Goal: Information Seeking & Learning: Learn about a topic

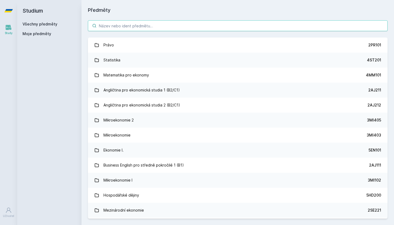
click at [189, 25] on input "search" at bounding box center [238, 25] width 300 height 11
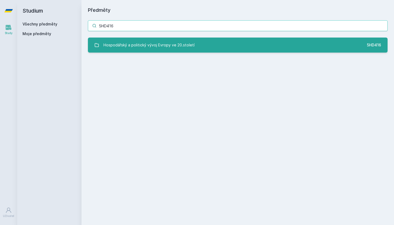
type input "5HD416"
click at [206, 39] on link "Hospodářský a politický vývoj Evropy ve 20.století 5HD416" at bounding box center [238, 45] width 300 height 15
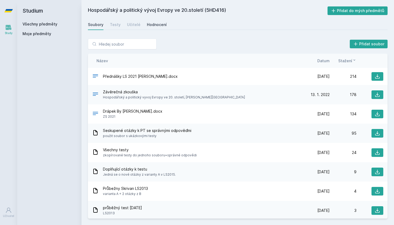
click at [152, 24] on div "Hodnocení" at bounding box center [157, 24] width 20 height 5
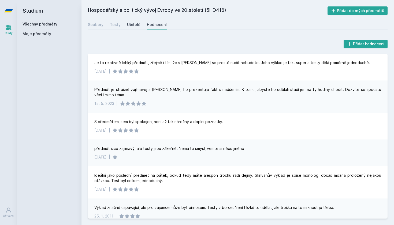
click at [130, 24] on div "Učitelé" at bounding box center [133, 24] width 13 height 5
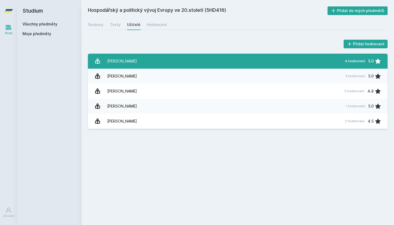
click at [142, 63] on link "[PERSON_NAME] 4 hodnocení 5.0" at bounding box center [238, 61] width 300 height 15
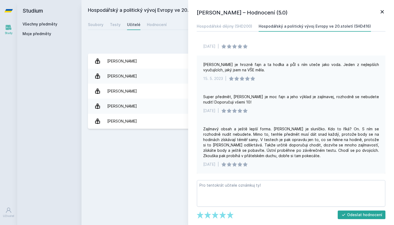
scroll to position [17, 0]
click at [172, 165] on div "Hospodářský a politický vývoj Evropy ve 20.století (5HD416) Přidat do mých před…" at bounding box center [238, 112] width 300 height 212
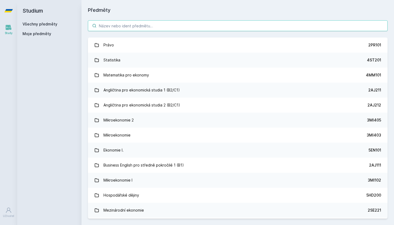
click at [108, 28] on input "search" at bounding box center [238, 25] width 300 height 11
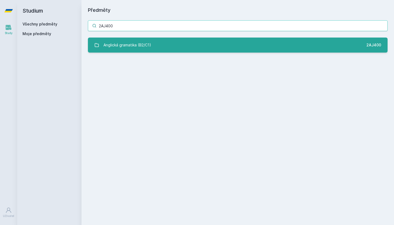
type input "2AJ400"
click at [116, 42] on div "Anglická gramatika (B2/C1)" at bounding box center [127, 45] width 48 height 11
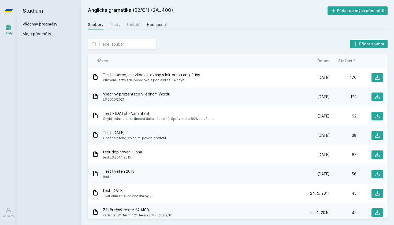
click at [147, 25] on div "Hodnocení" at bounding box center [157, 24] width 20 height 5
click at [129, 42] on input "search" at bounding box center [122, 44] width 69 height 11
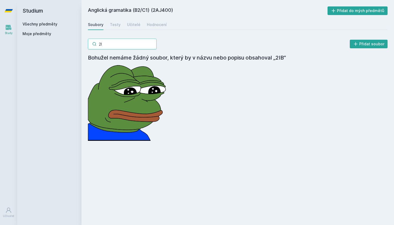
type input "2"
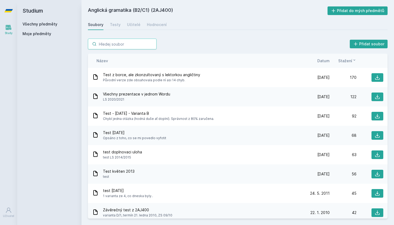
type input "Š"
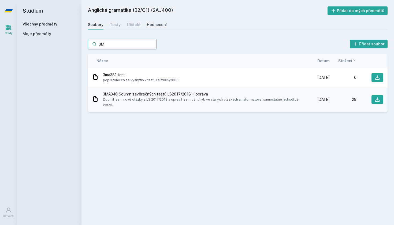
type input "3"
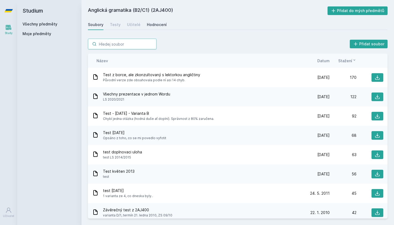
type input "Ř"
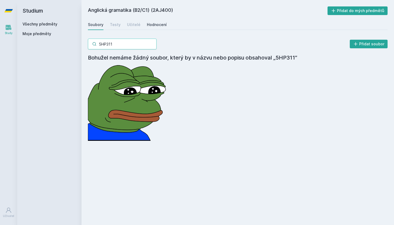
type input "5HP311"
